Goal: Find specific page/section: Find specific page/section

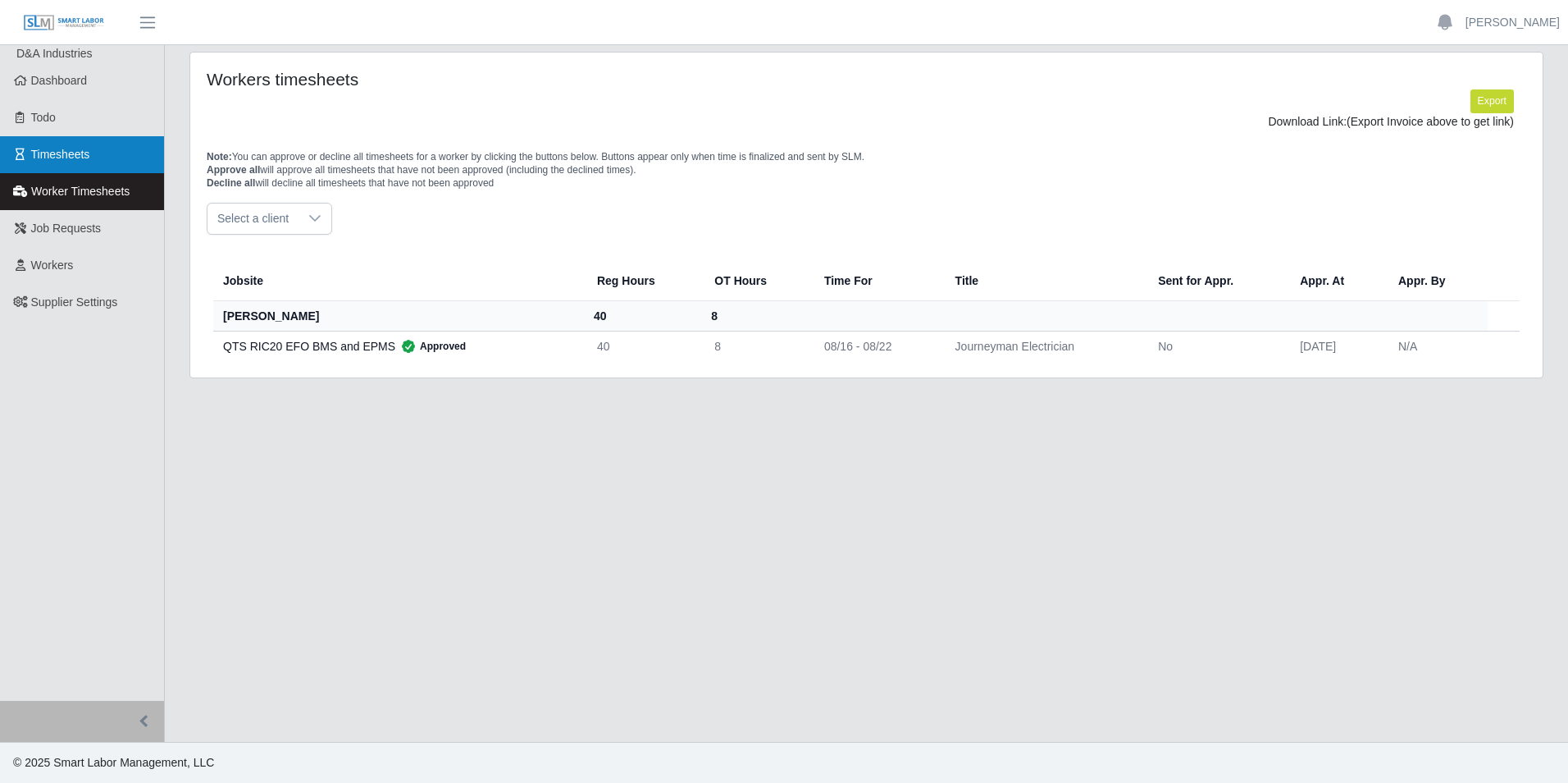
click at [113, 158] on link "Timesheets" at bounding box center [82, 155] width 164 height 37
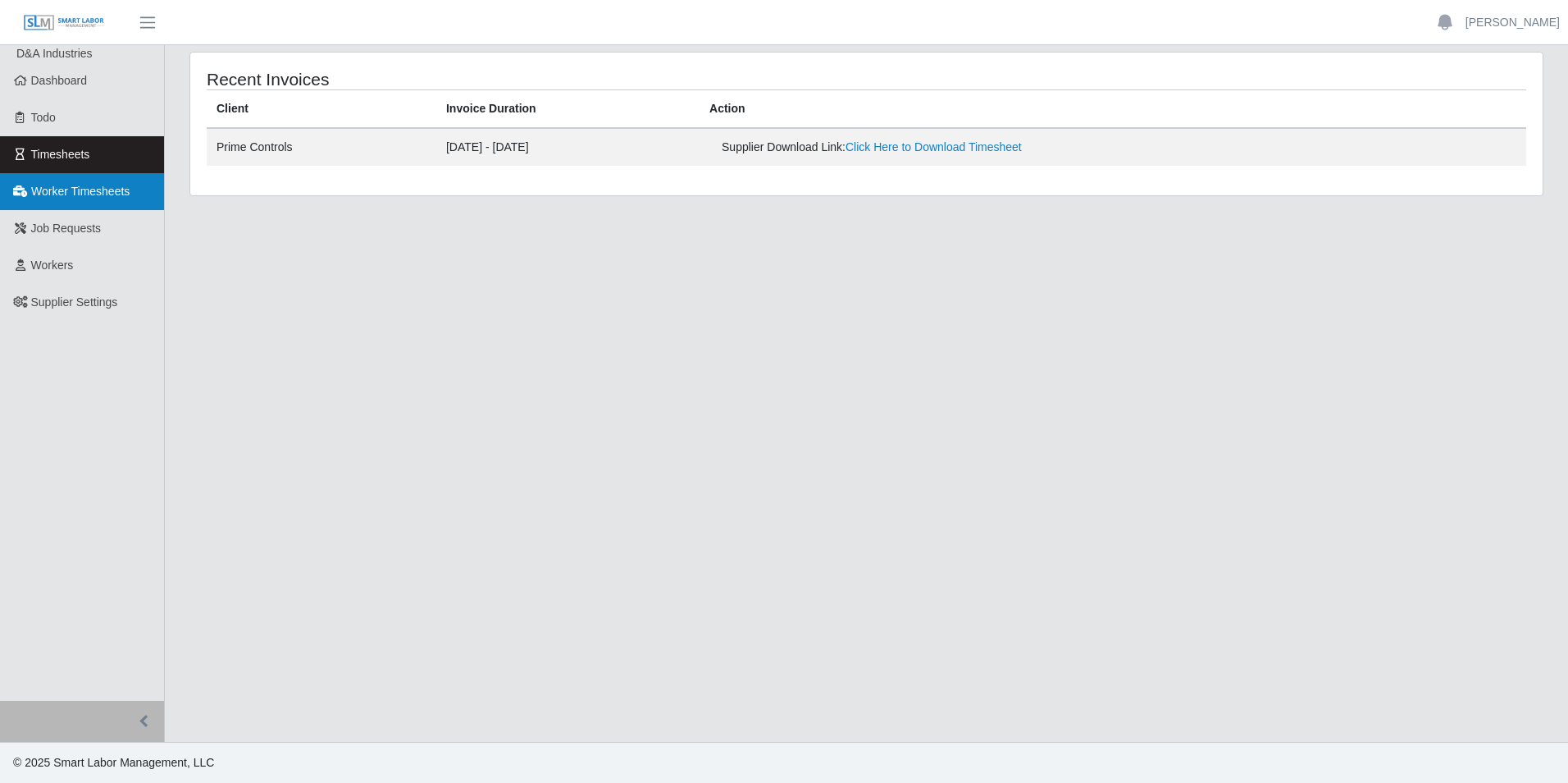
click at [88, 183] on link "Worker Timesheets" at bounding box center [82, 192] width 164 height 37
